Goal: Check status: Check status

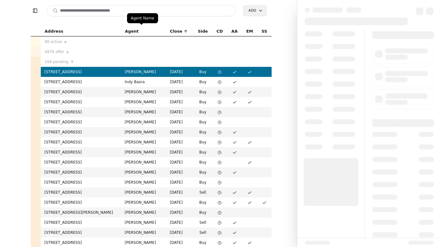
click at [129, 12] on input at bounding box center [141, 10] width 189 height 11
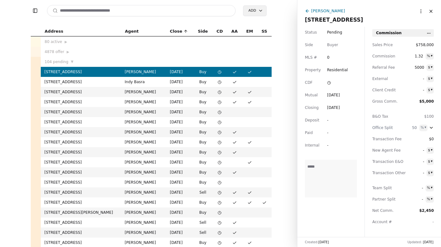
paste input "*********"
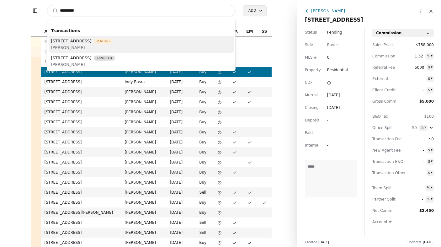
type input "*********"
click at [112, 43] on span "Pending" at bounding box center [103, 41] width 18 height 5
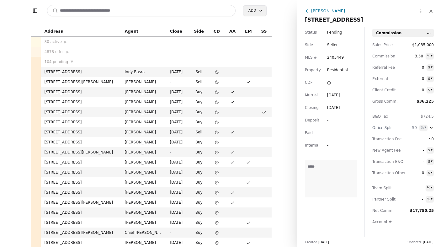
click at [306, 9] on icon at bounding box center [307, 10] width 5 height 5
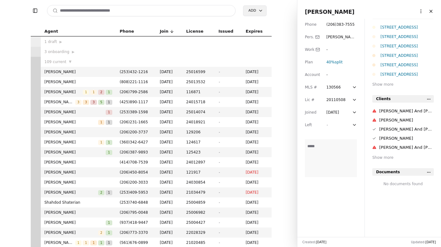
scroll to position [10, 0]
click at [113, 9] on input at bounding box center [141, 10] width 189 height 11
paste input "*********"
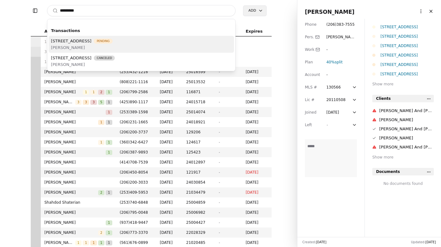
type input "*********"
click at [65, 48] on span "[PERSON_NAME]" at bounding box center [81, 47] width 61 height 7
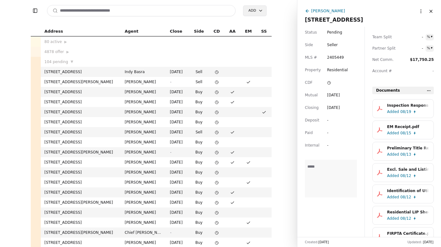
scroll to position [157, 0]
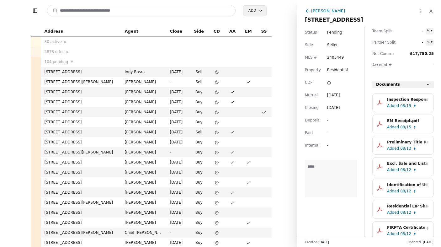
click at [398, 103] on div "Added 08/19" at bounding box center [409, 105] width 45 height 6
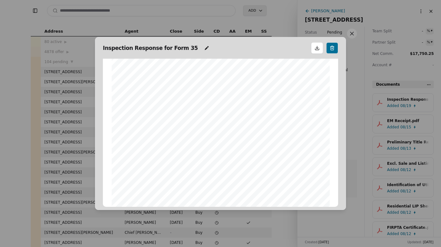
scroll to position [0, 0]
click at [351, 33] on button at bounding box center [352, 34] width 10 height 10
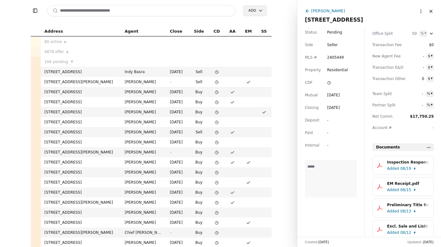
click at [432, 146] on div "Documents" at bounding box center [402, 147] width 61 height 8
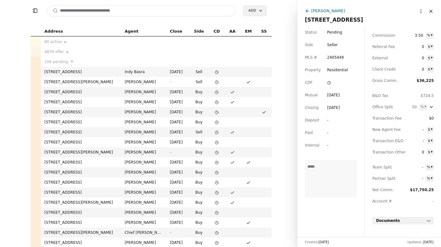
scroll to position [21, 0]
click at [429, 222] on html "Toggle Sidebar Search Add Address Agent Close Side CD AA EM SS 80 active ▶ 4878…" at bounding box center [220, 123] width 441 height 247
click at [344, 221] on html "Toggle Sidebar Search Add Address Agent Close Side CD AA EM SS 80 active ▶ 4878…" at bounding box center [220, 123] width 441 height 247
click at [396, 218] on div "Documents" at bounding box center [402, 221] width 61 height 8
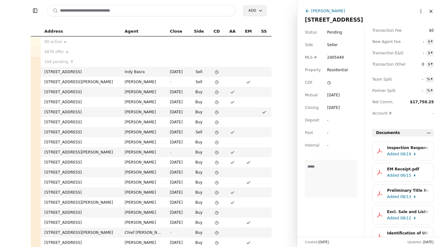
scroll to position [115, 0]
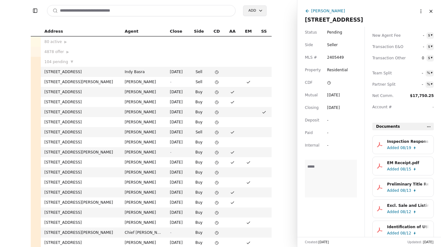
click at [425, 144] on div "Inspection Response for Form 35.pdf" at bounding box center [408, 141] width 42 height 6
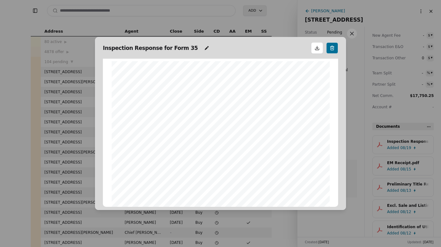
scroll to position [0, 0]
click at [350, 33] on button at bounding box center [352, 34] width 10 height 10
